Goal: Use online tool/utility: Utilize a website feature to perform a specific function

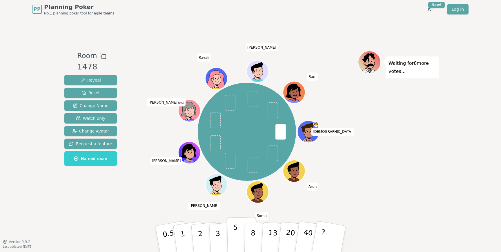
click at [234, 231] on p "5" at bounding box center [235, 239] width 5 height 31
click at [235, 226] on p "5" at bounding box center [235, 239] width 5 height 31
click at [199, 228] on p "2" at bounding box center [201, 240] width 8 height 32
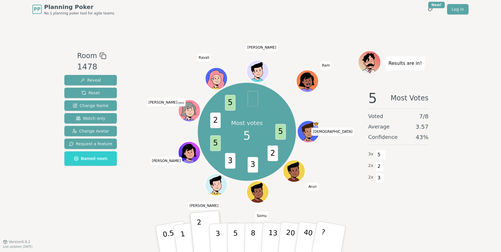
drag, startPoint x: 224, startPoint y: 233, endPoint x: 168, endPoint y: 128, distance: 118.8
click at [171, 130] on div "Room 1478 Reveal Reset Change Name Watch only Change Avatar Request a feature N…" at bounding box center [250, 130] width 377 height 159
click at [99, 90] on button "Reset" at bounding box center [90, 93] width 52 height 10
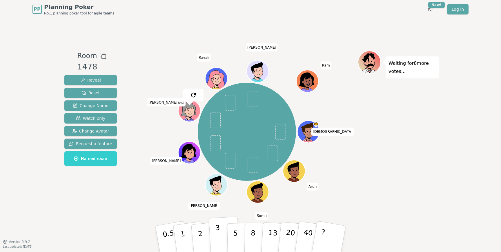
click at [222, 229] on button "3" at bounding box center [225, 239] width 32 height 45
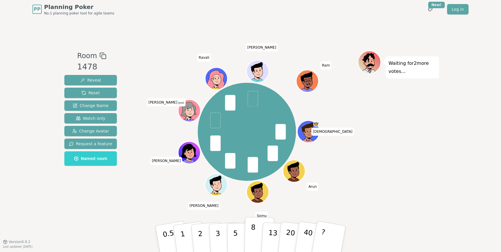
click at [252, 235] on p "8" at bounding box center [252, 239] width 5 height 31
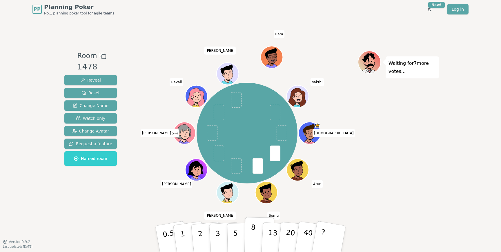
click at [252, 230] on p "8" at bounding box center [252, 239] width 5 height 31
click at [235, 231] on p "5" at bounding box center [235, 239] width 5 height 31
click at [242, 234] on button "5" at bounding box center [242, 239] width 30 height 44
click at [249, 240] on button "8" at bounding box center [259, 239] width 30 height 44
click at [235, 233] on p "5" at bounding box center [235, 239] width 5 height 31
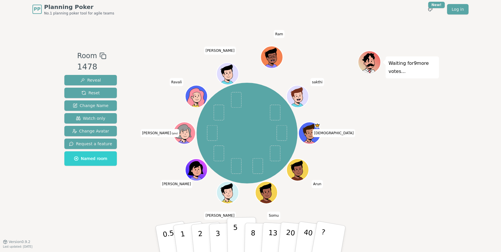
click at [241, 232] on button "5" at bounding box center [242, 239] width 30 height 44
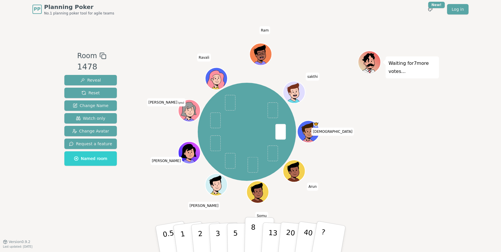
click at [251, 233] on p "8" at bounding box center [252, 239] width 5 height 31
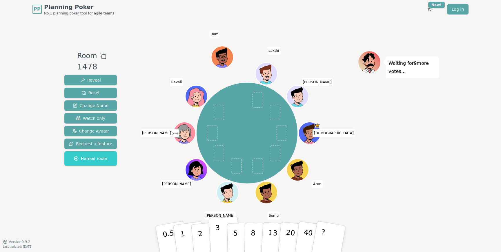
click at [216, 236] on p "3" at bounding box center [218, 240] width 6 height 32
